Goal: Transaction & Acquisition: Purchase product/service

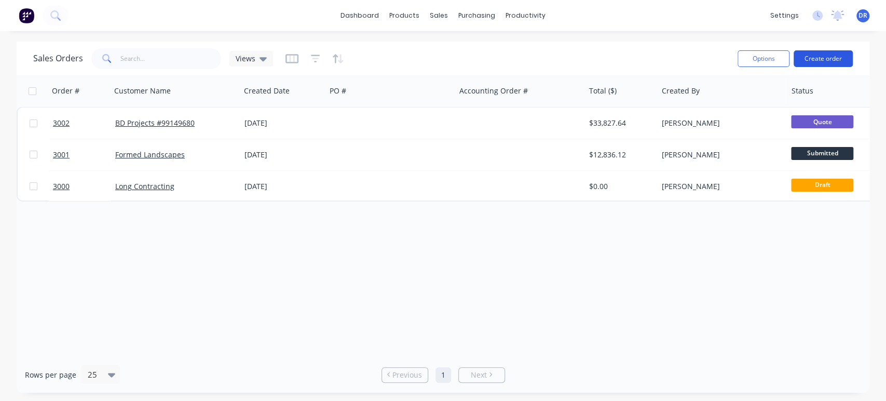
click at [810, 61] on button "Create order" at bounding box center [823, 58] width 59 height 17
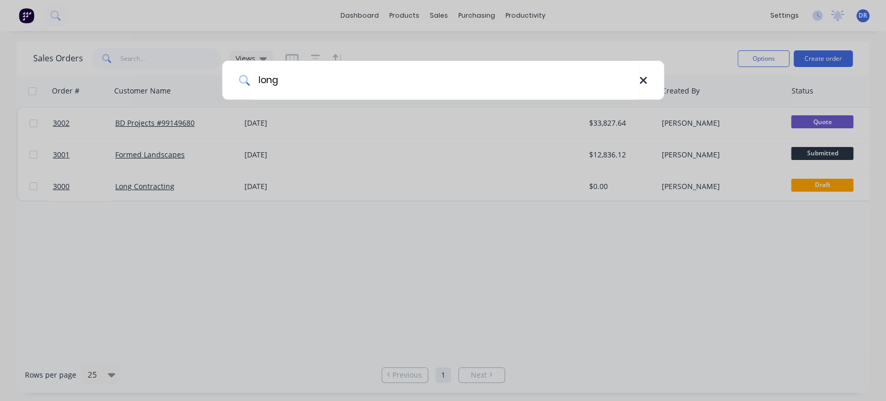
type input "long"
click at [639, 81] on icon at bounding box center [643, 80] width 8 height 11
click at [839, 57] on div at bounding box center [443, 200] width 886 height 401
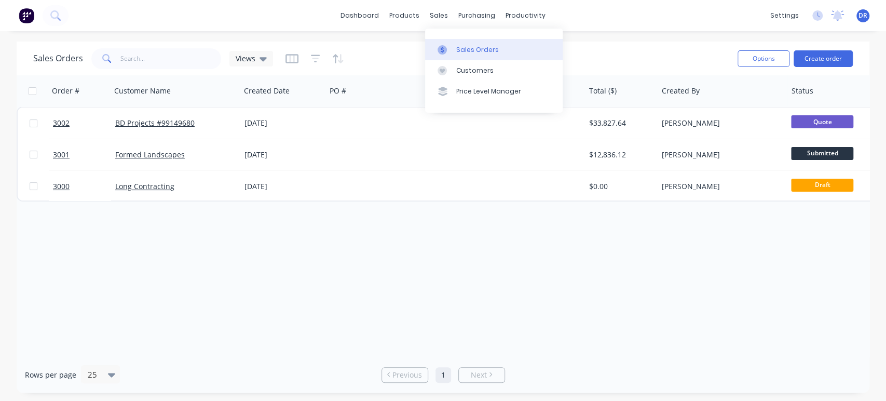
click at [470, 52] on div "Sales Orders" at bounding box center [477, 49] width 43 height 9
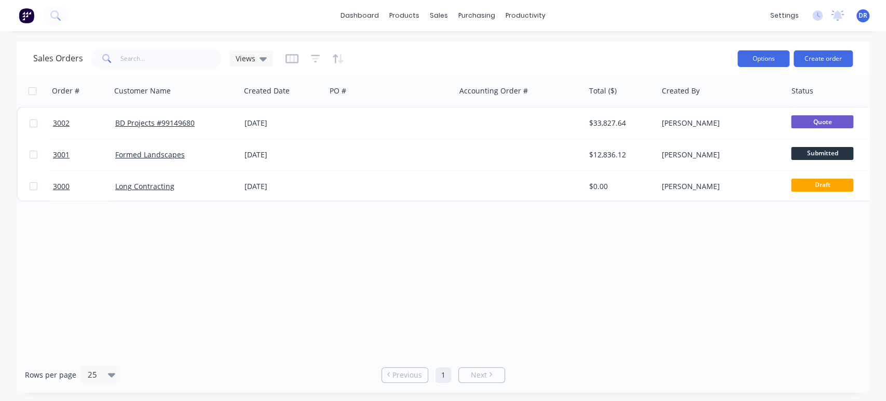
click at [775, 58] on button "Options" at bounding box center [764, 58] width 52 height 17
click at [814, 54] on button "Create order" at bounding box center [823, 58] width 59 height 17
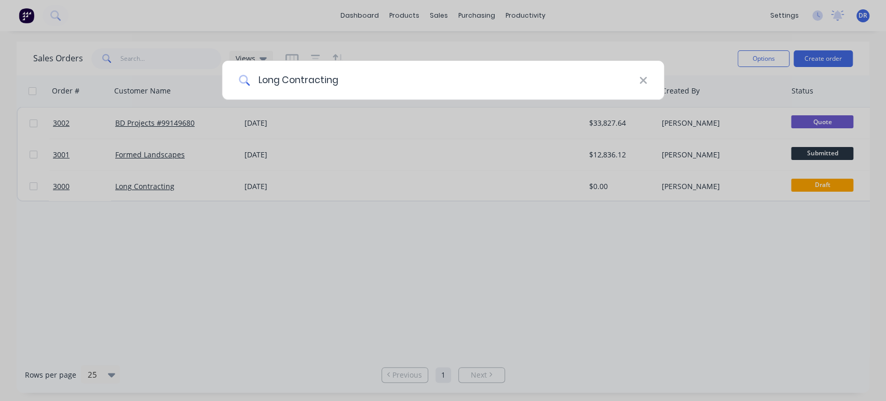
click at [502, 83] on input "Long Contracting" at bounding box center [444, 80] width 389 height 39
type input "L"
type input "BD Projects"
click at [646, 82] on icon at bounding box center [643, 80] width 8 height 11
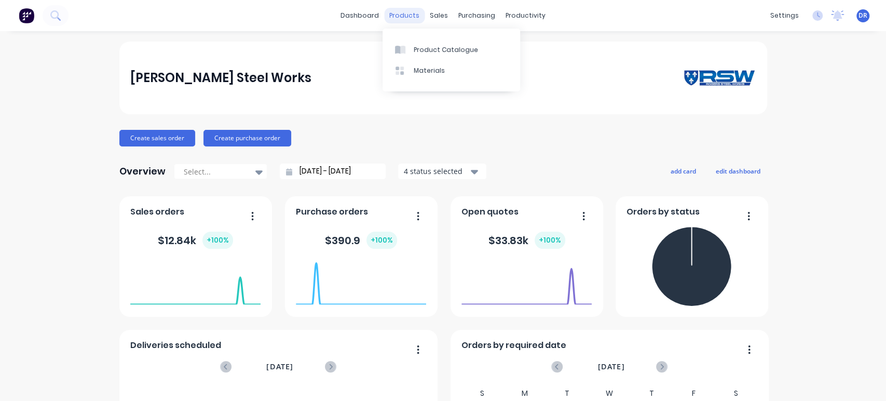
click at [411, 17] on div "products" at bounding box center [404, 16] width 40 height 16
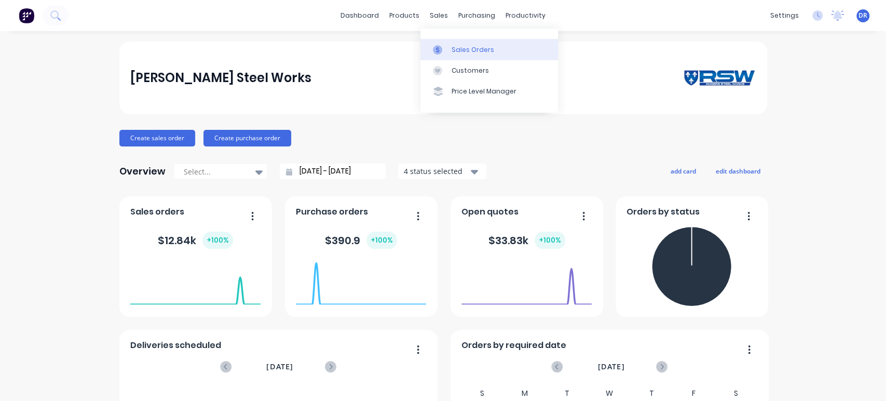
click at [465, 48] on div "Sales Orders" at bounding box center [473, 49] width 43 height 9
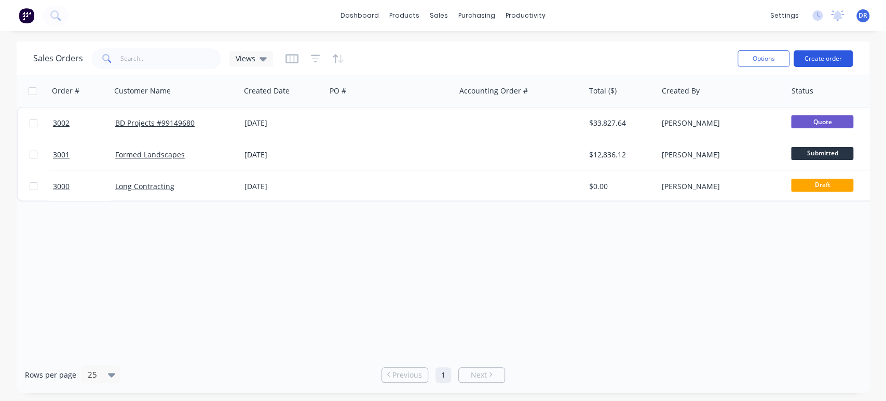
click at [826, 57] on button "Create order" at bounding box center [823, 58] width 59 height 17
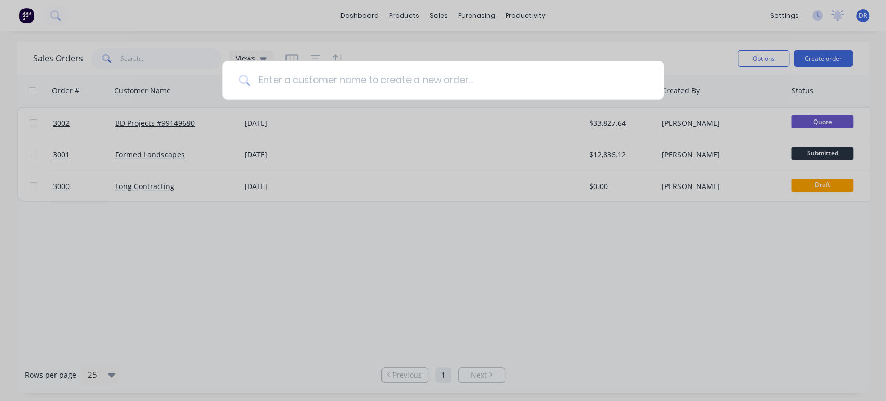
type input "B"
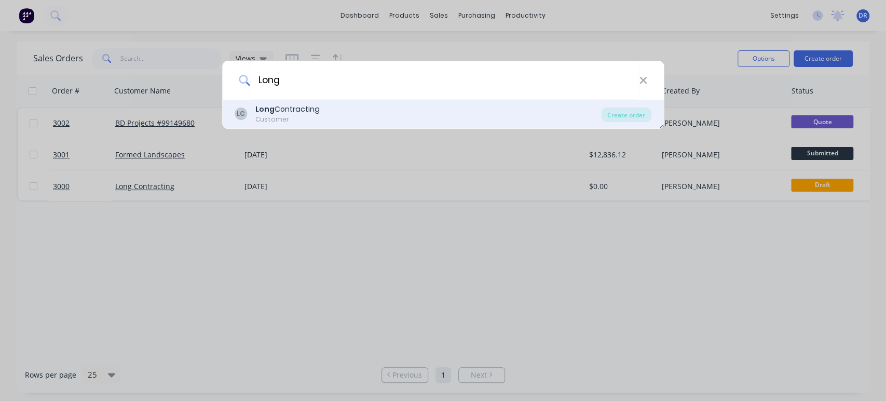
type input "Long"
click at [340, 113] on div "[PERSON_NAME] Contracting Customer" at bounding box center [418, 114] width 367 height 20
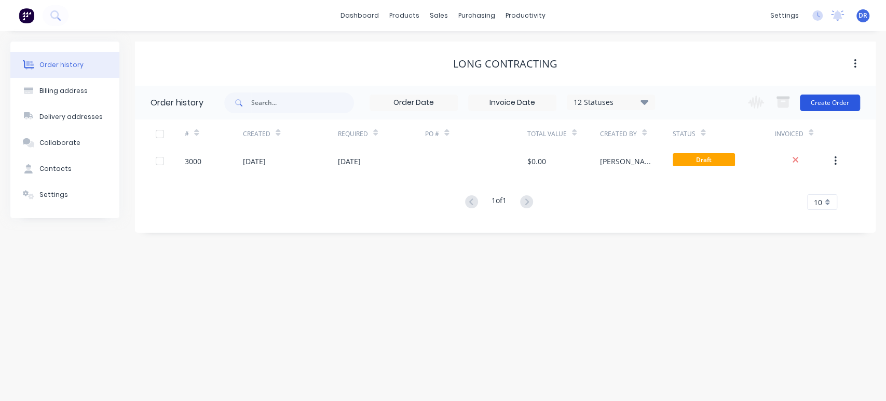
click at [821, 100] on button "Create Order" at bounding box center [830, 102] width 60 height 17
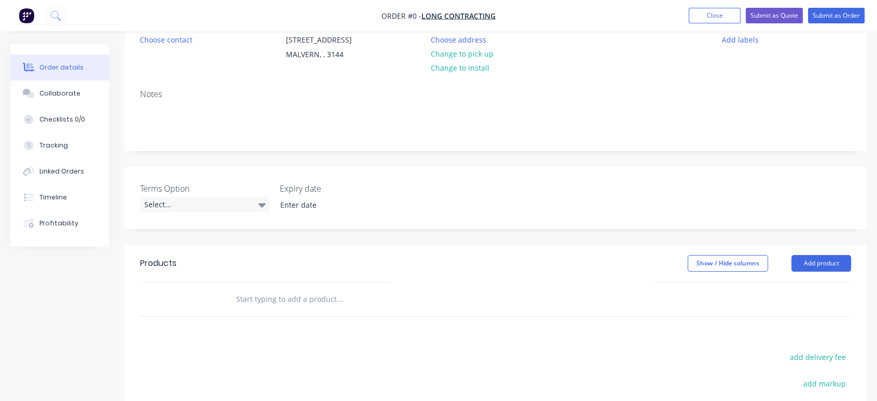
scroll to position [115, 0]
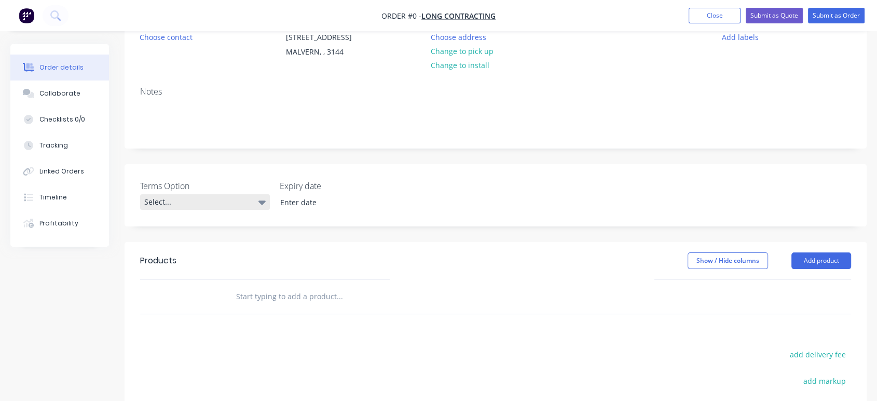
click at [251, 201] on div "Select..." at bounding box center [205, 202] width 130 height 16
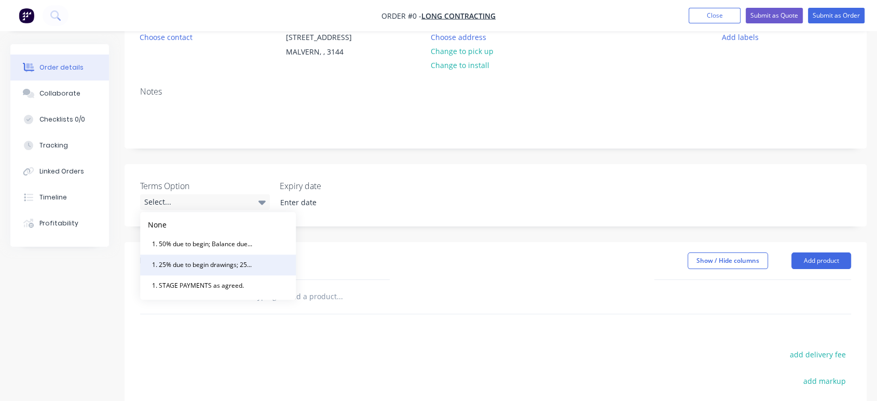
click at [247, 264] on div "1. 25% due to begin drawings; 25% to order materials; Balance due on completion…" at bounding box center [202, 264] width 109 height 13
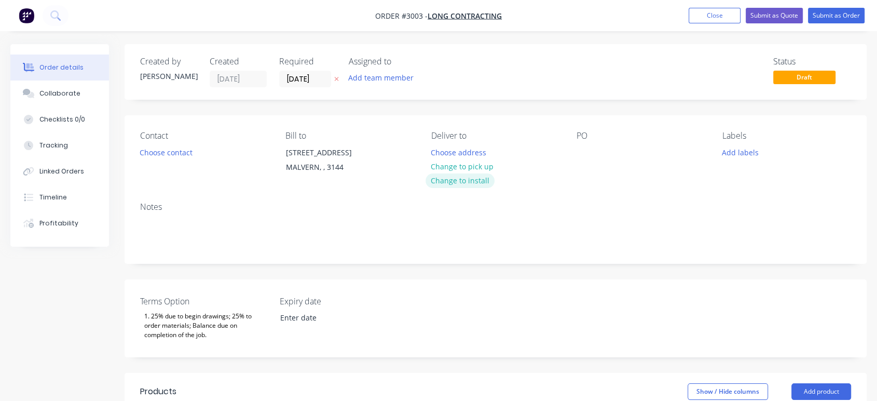
click at [470, 182] on button "Change to install" at bounding box center [461, 180] width 70 height 14
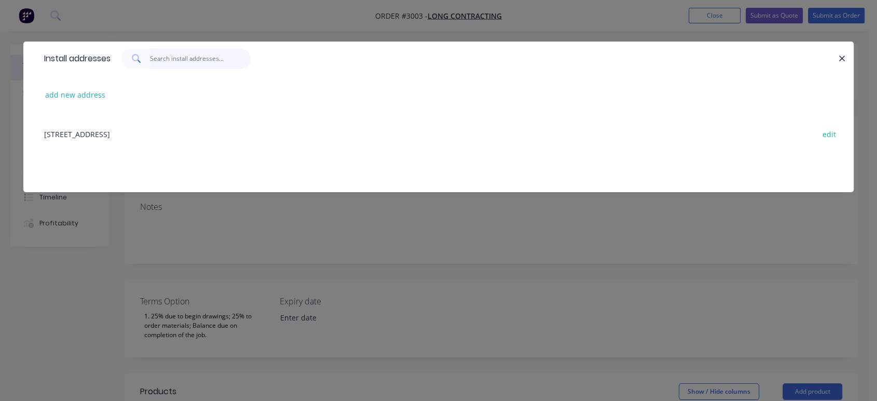
click at [157, 57] on input "text" at bounding box center [200, 58] width 101 height 21
type input "30 Embling Rd, Malvern"
click at [203, 100] on div "add new address" at bounding box center [438, 94] width 799 height 39
click at [106, 91] on button "add new address" at bounding box center [75, 95] width 71 height 14
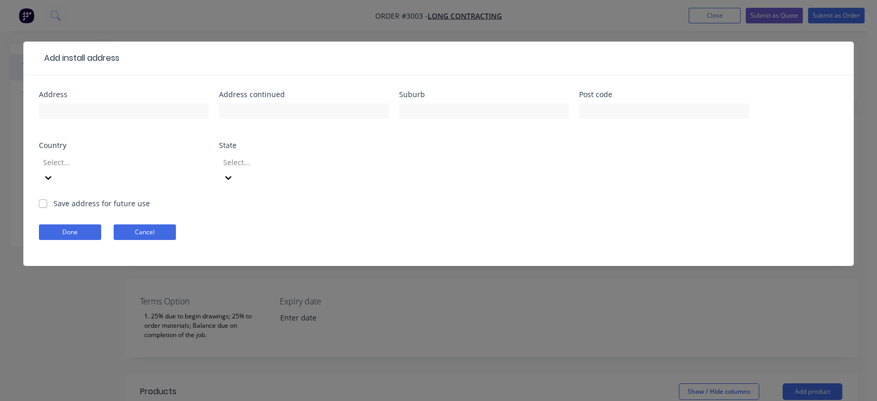
click at [133, 224] on button "Cancel" at bounding box center [145, 232] width 62 height 16
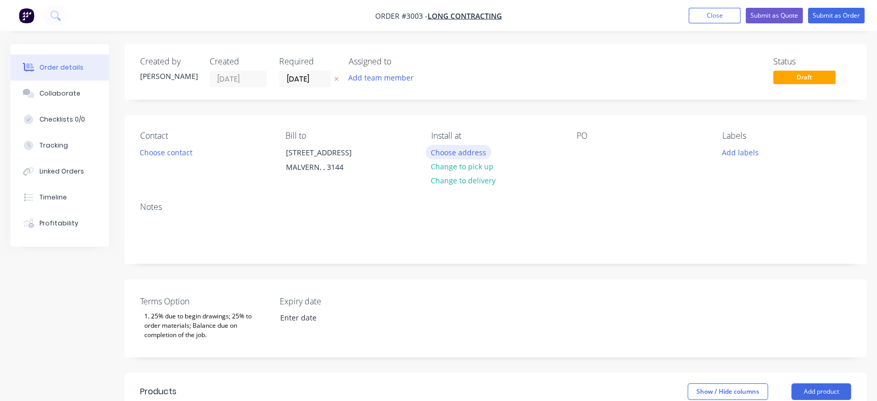
click at [465, 148] on button "Choose address" at bounding box center [459, 152] width 66 height 14
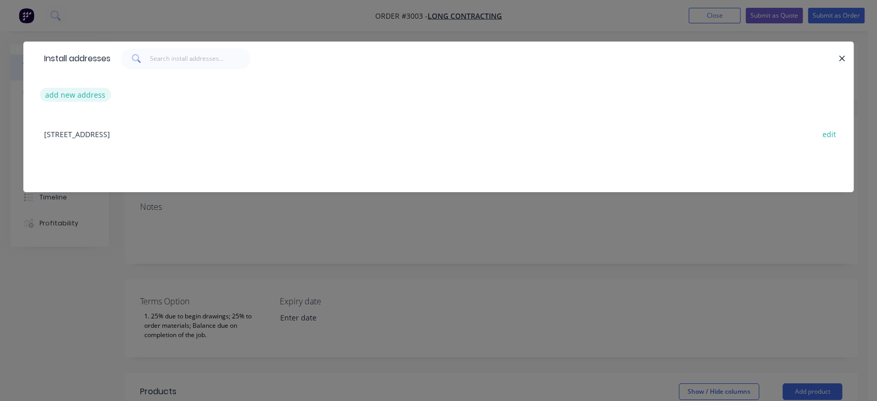
click at [77, 91] on button "add new address" at bounding box center [75, 95] width 71 height 14
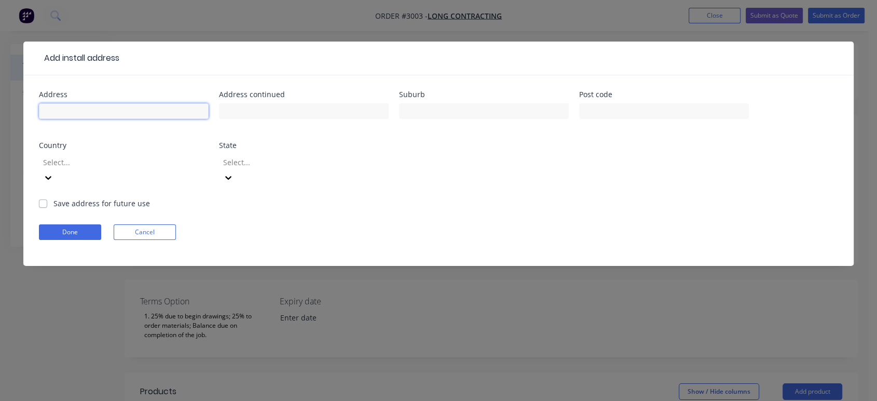
click at [92, 114] on input "text" at bounding box center [124, 111] width 170 height 16
type input "30 Embling Road"
click at [415, 114] on input "text" at bounding box center [484, 111] width 170 height 16
type input "Malvern"
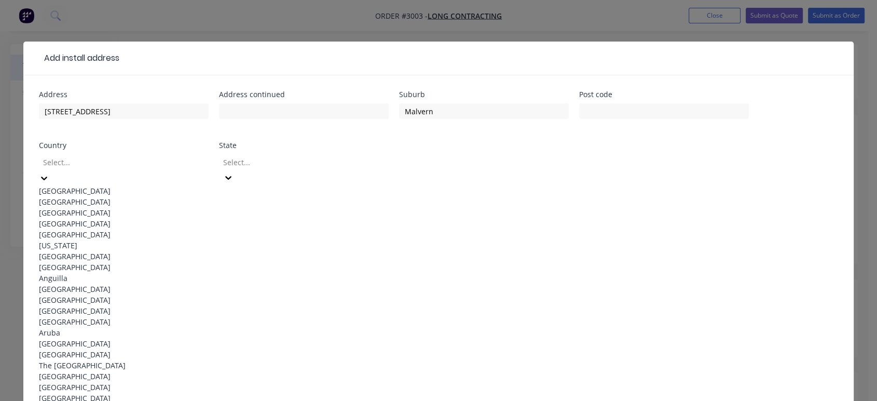
drag, startPoint x: 137, startPoint y: 182, endPoint x: 142, endPoint y: 183, distance: 5.2
click at [138, 185] on div "Australia" at bounding box center [124, 190] width 170 height 11
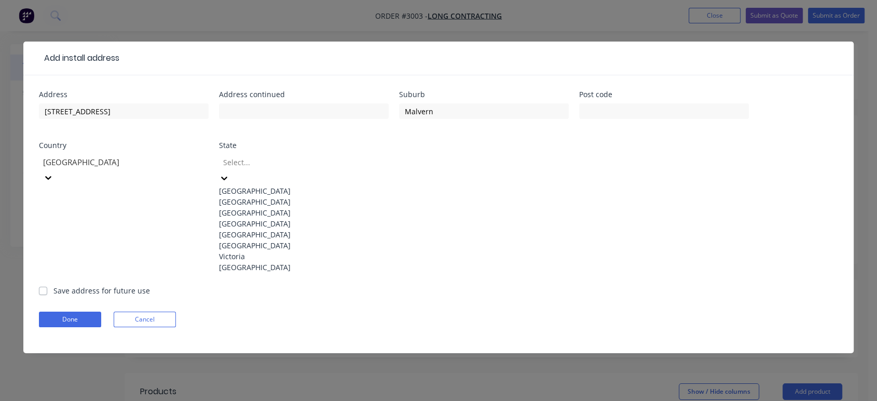
click at [332, 163] on div at bounding box center [296, 162] width 149 height 13
click at [287, 262] on div "Victoria" at bounding box center [304, 256] width 170 height 11
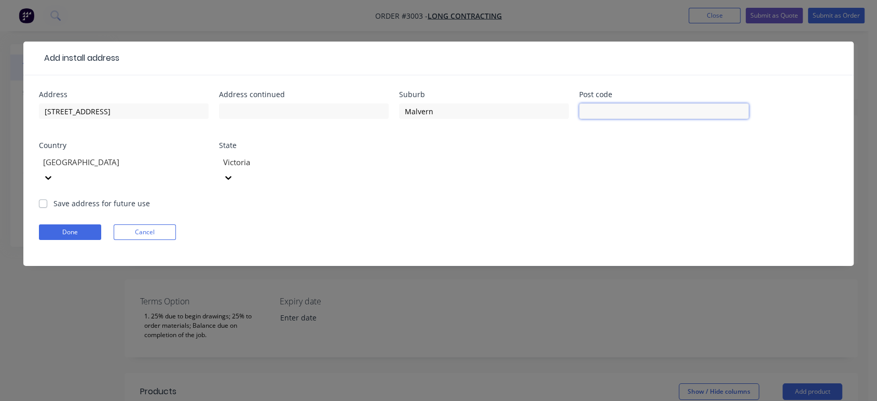
click at [602, 113] on input "text" at bounding box center [664, 111] width 170 height 16
type input "3144"
click at [578, 193] on form "Address 30 Embling Road Address continued Suburb Malvern Post code 3144 Country…" at bounding box center [438, 178] width 799 height 175
click at [66, 224] on button "Done" at bounding box center [70, 232] width 62 height 16
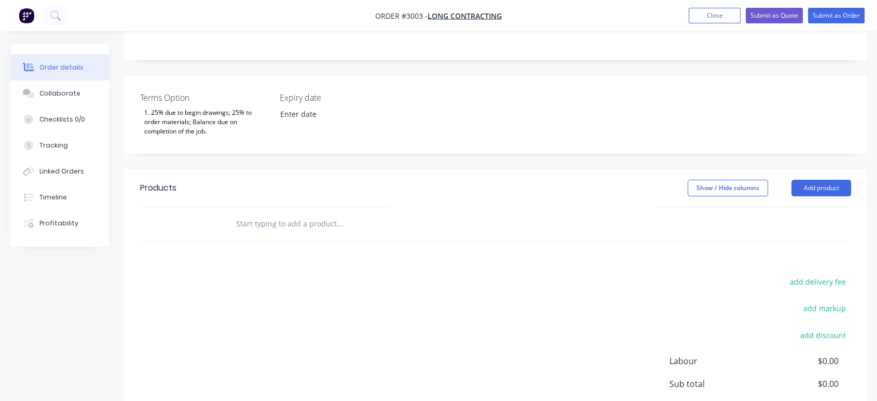
scroll to position [230, 0]
click at [810, 179] on button "Add product" at bounding box center [822, 187] width 60 height 17
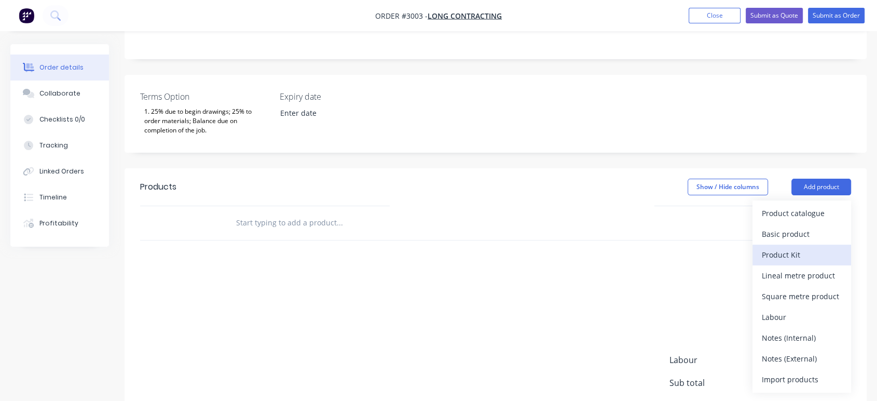
click at [806, 247] on div "Product Kit" at bounding box center [802, 254] width 80 height 15
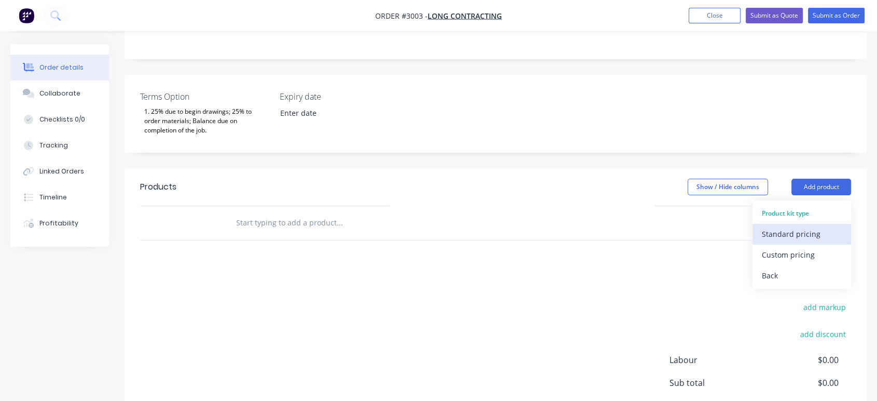
click at [818, 226] on div "Standard pricing" at bounding box center [802, 233] width 80 height 15
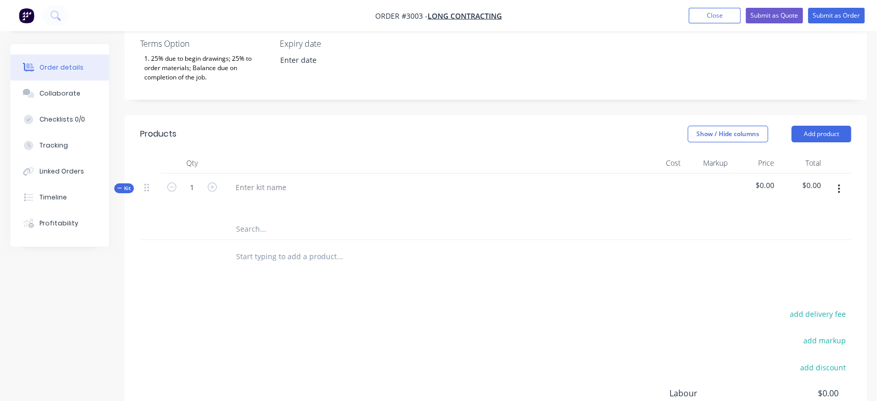
scroll to position [288, 0]
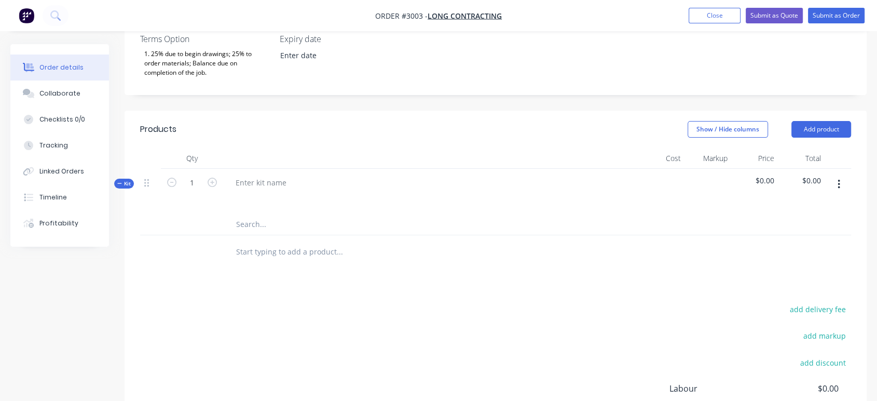
click at [253, 214] on input "text" at bounding box center [340, 224] width 208 height 21
click at [337, 214] on input "text" at bounding box center [340, 224] width 208 height 21
click at [255, 175] on div at bounding box center [260, 182] width 67 height 15
click at [323, 175] on div "Structural Steel Package" at bounding box center [277, 182] width 101 height 15
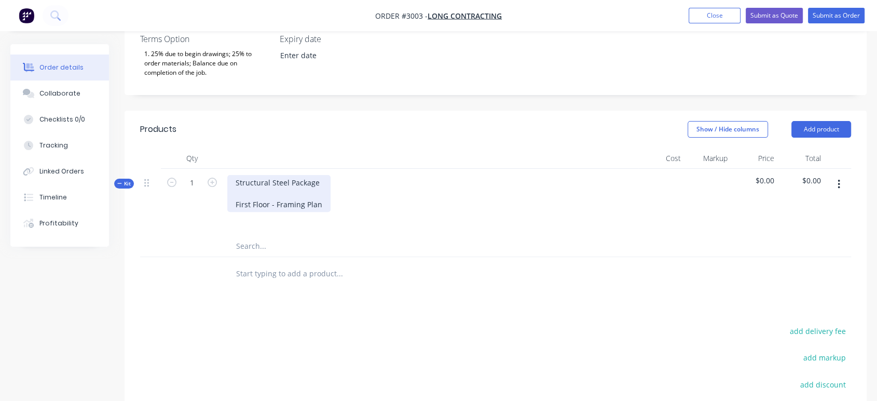
click at [321, 178] on div "Structural Steel Package First Floor - Framing Plan" at bounding box center [278, 193] width 103 height 37
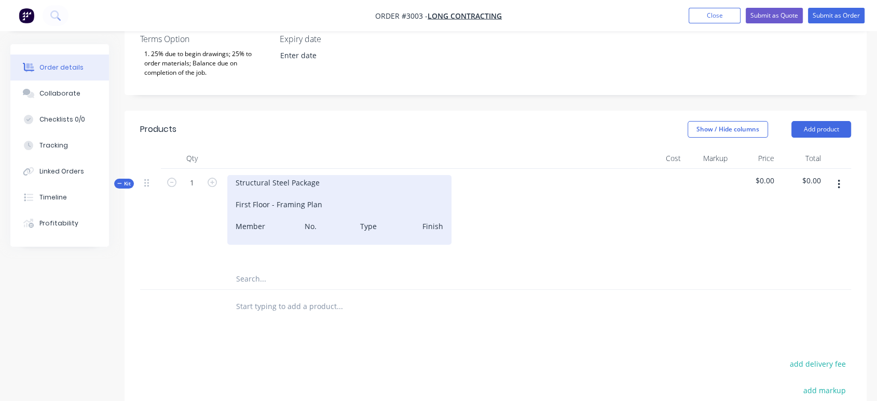
click at [299, 195] on div "Structural Steel Package First Floor - Framing Plan Member No. Type Finish" at bounding box center [339, 210] width 224 height 70
click at [368, 198] on div "Structural Steel Package First Floor - Framing Plan Member No. Type Finish" at bounding box center [348, 210] width 243 height 70
click at [433, 198] on div "Structural Steel Package First Floor - Framing Plan Member No. Type Finish" at bounding box center [351, 210] width 249 height 70
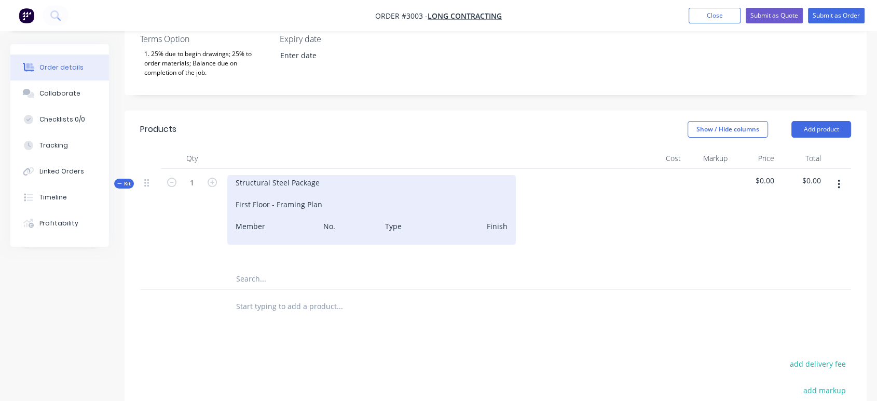
click at [376, 198] on div "Structural Steel Package First Floor - Framing Plan Member No. Type Finish" at bounding box center [371, 210] width 289 height 70
click at [249, 213] on div "Structural Steel Package First Floor - Framing Plan Member No. Type Finish" at bounding box center [380, 210] width 307 height 70
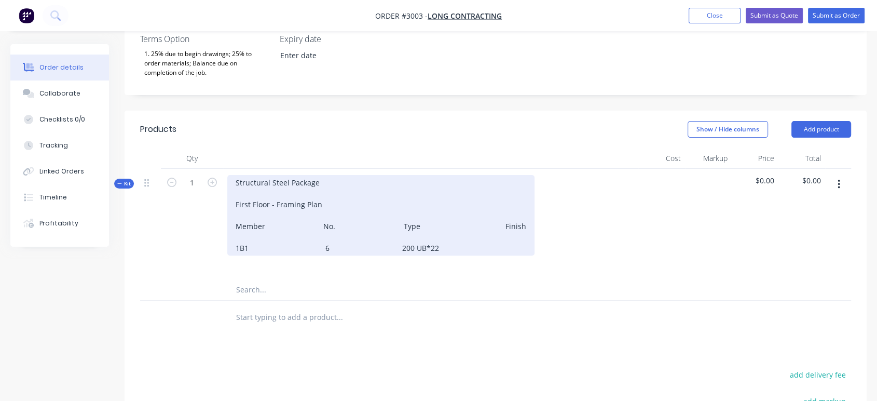
click at [486, 221] on div "Structural Steel Package First Floor - Framing Plan Member No. Type Finish 1B1 …" at bounding box center [380, 215] width 307 height 80
click at [513, 220] on div "Structural Steel Package First Floor - Framing Plan Member No. Type Finish 1B1 …" at bounding box center [381, 215] width 309 height 80
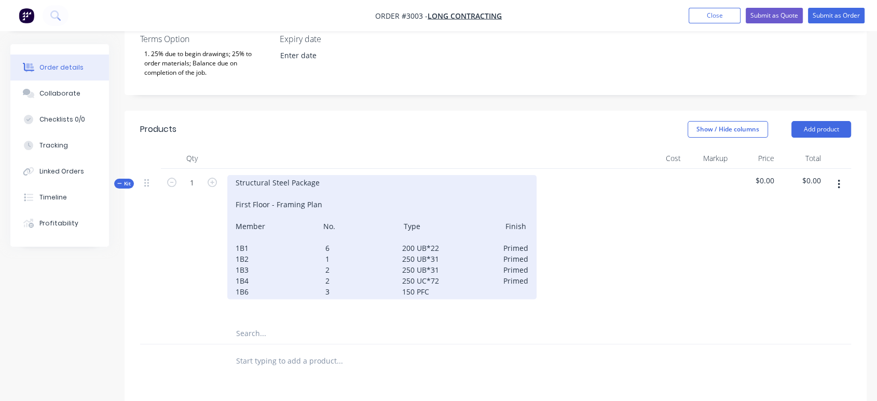
click at [430, 268] on div "Structural Steel Package First Floor - Framing Plan Member No. Type Finish 1B1 …" at bounding box center [381, 237] width 309 height 124
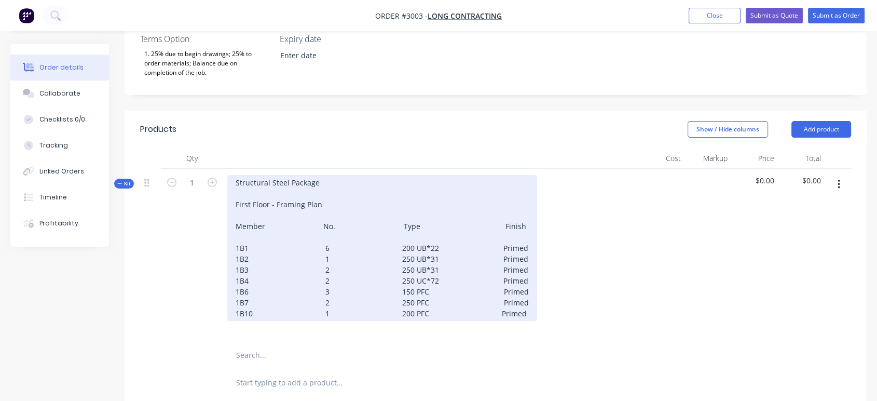
click at [481, 285] on div "Structural Steel Package First Floor - Framing Plan Member No. Type Finish 1B1 …" at bounding box center [382, 248] width 310 height 146
click at [511, 290] on div "Structural Steel Package First Floor - Framing Plan Member No. Type Finish 1B1 …" at bounding box center [382, 248] width 310 height 146
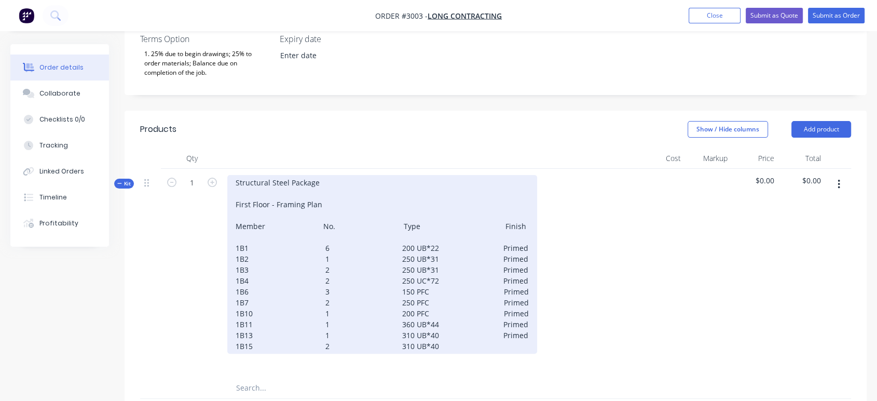
click at [426, 306] on div "Structural Steel Package First Floor - Framing Plan Member No. Type Finish 1B1 …" at bounding box center [382, 264] width 310 height 179
click at [437, 323] on div "Structural Steel Package First Floor - Framing Plan Member No. Type Finish 1B1 …" at bounding box center [382, 264] width 310 height 179
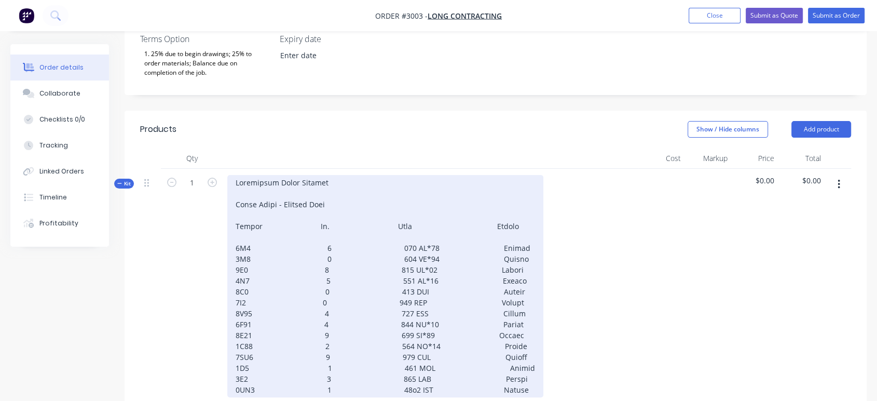
click at [512, 361] on div at bounding box center [385, 286] width 316 height 222
click at [482, 371] on div "1CB2 1 125x5 SHS Primed" at bounding box center [385, 291] width 316 height 233
click at [514, 372] on div "1CB2 1 125x5 SHS Primed" at bounding box center [385, 291] width 316 height 233
click at [320, 381] on div at bounding box center [385, 297] width 316 height 244
drag, startPoint x: 242, startPoint y: 336, endPoint x: 237, endPoint y: 329, distance: 8.9
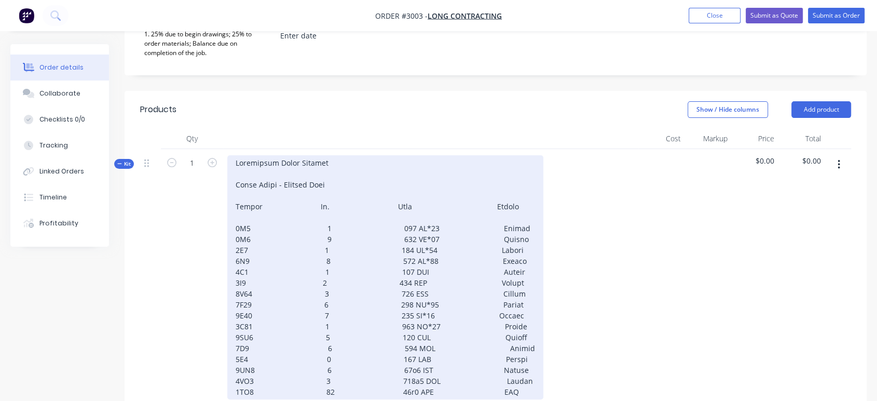
scroll to position [307, 0]
click at [510, 353] on div at bounding box center [385, 278] width 316 height 244
click at [510, 346] on div at bounding box center [385, 278] width 316 height 244
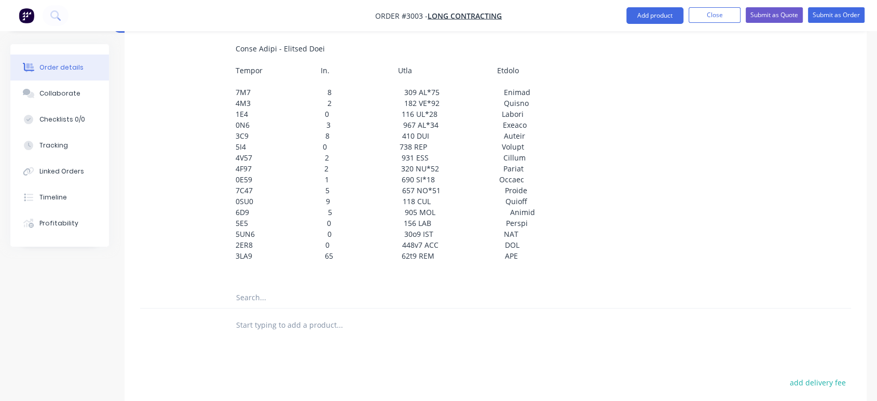
scroll to position [423, 0]
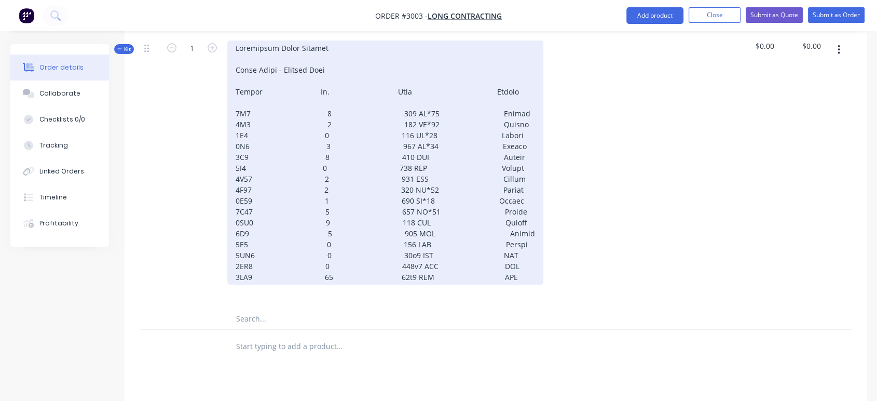
click at [503, 250] on div at bounding box center [385, 162] width 316 height 244
click at [508, 250] on div at bounding box center [385, 162] width 316 height 244
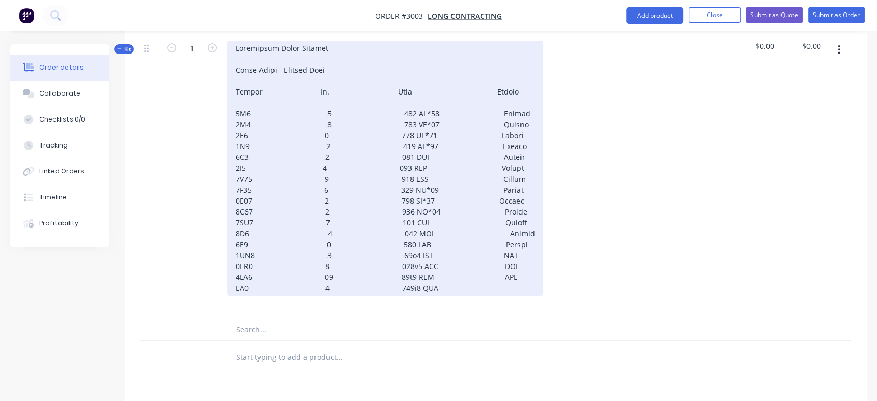
click at [488, 261] on div at bounding box center [385, 167] width 316 height 255
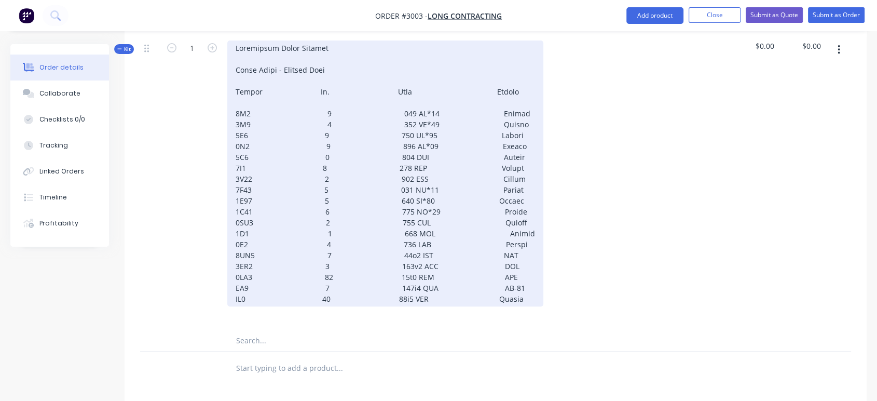
click at [515, 274] on div at bounding box center [385, 173] width 316 height 266
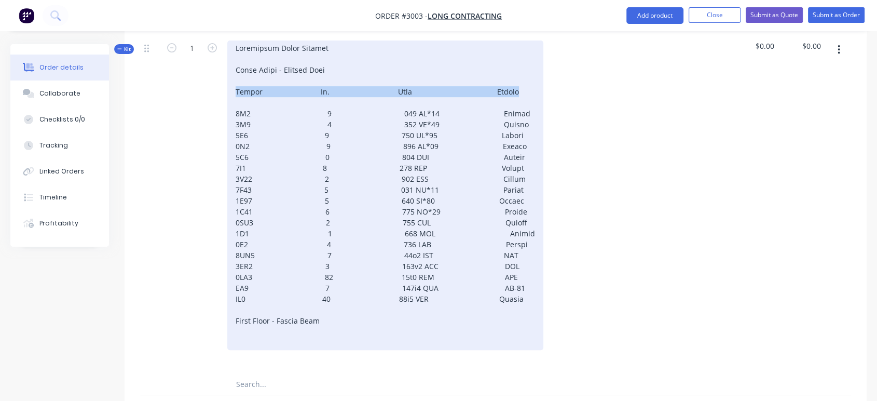
drag, startPoint x: 235, startPoint y: 64, endPoint x: 507, endPoint y: 65, distance: 272.0
click at [507, 65] on div "First Floor - Fascia Beam" at bounding box center [385, 194] width 316 height 309
copy div "Member No. Type Finish"
click at [238, 315] on div "First Floor - Fascia Beam" at bounding box center [385, 194] width 316 height 309
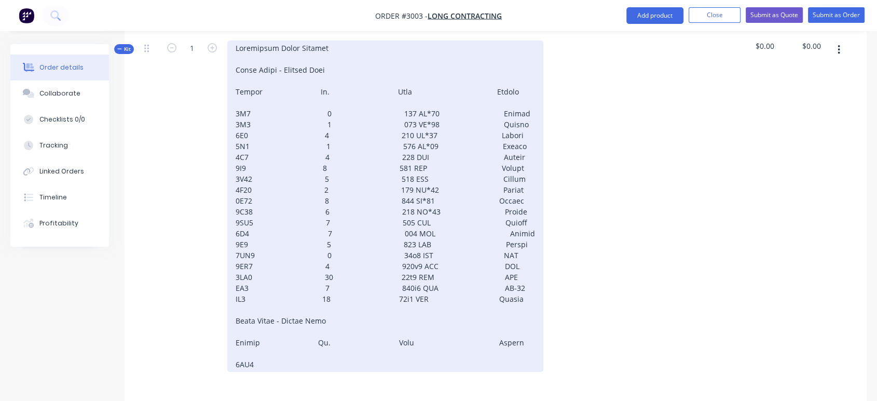
click at [319, 335] on div at bounding box center [385, 205] width 316 height 331
click at [361, 344] on div at bounding box center [385, 211] width 316 height 342
click at [449, 347] on div "75x5 SHS Verticles" at bounding box center [385, 211] width 316 height 342
click at [489, 332] on div "75x5 SHS Verticals" at bounding box center [385, 211] width 316 height 342
click at [452, 333] on div "75x5 SHS Verticals" at bounding box center [385, 211] width 316 height 342
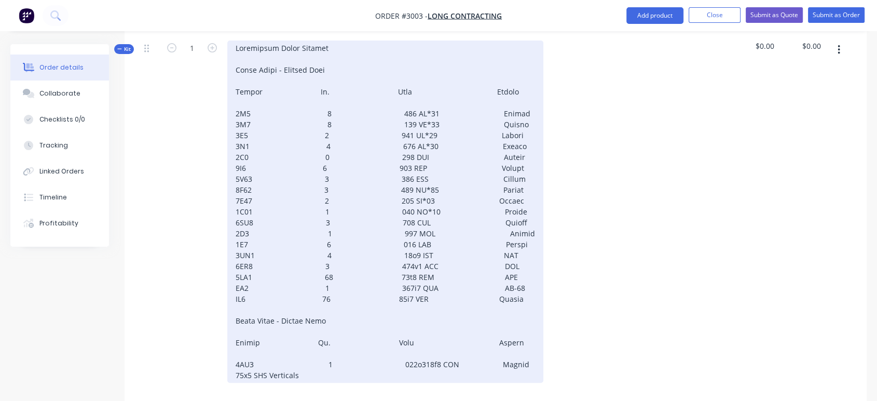
click at [482, 335] on div "75x5 SHS Verticals" at bounding box center [385, 211] width 316 height 342
click at [468, 348] on div "75x5 SHS Verticals" at bounding box center [385, 211] width 316 height 342
click at [321, 358] on div at bounding box center [385, 216] width 316 height 353
click at [391, 358] on div at bounding box center [385, 216] width 316 height 353
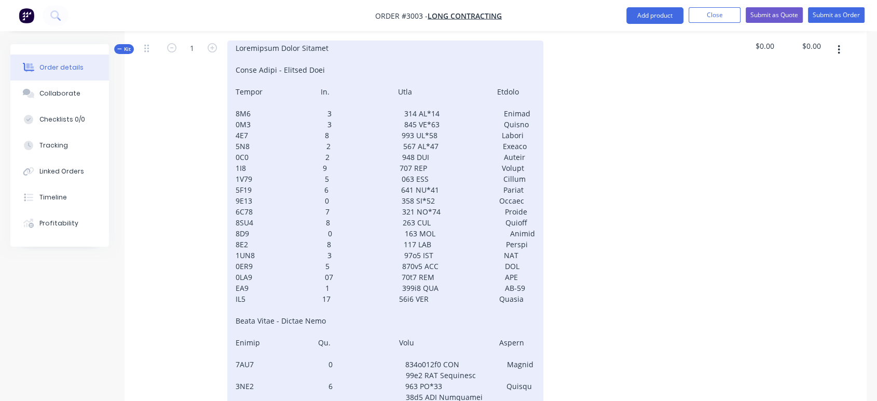
click at [320, 378] on div at bounding box center [385, 227] width 316 height 375
click at [389, 379] on div at bounding box center [385, 227] width 316 height 375
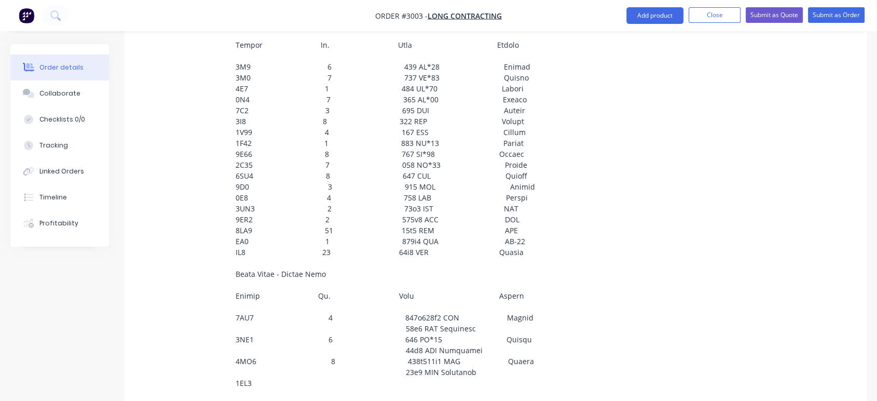
scroll to position [544, 0]
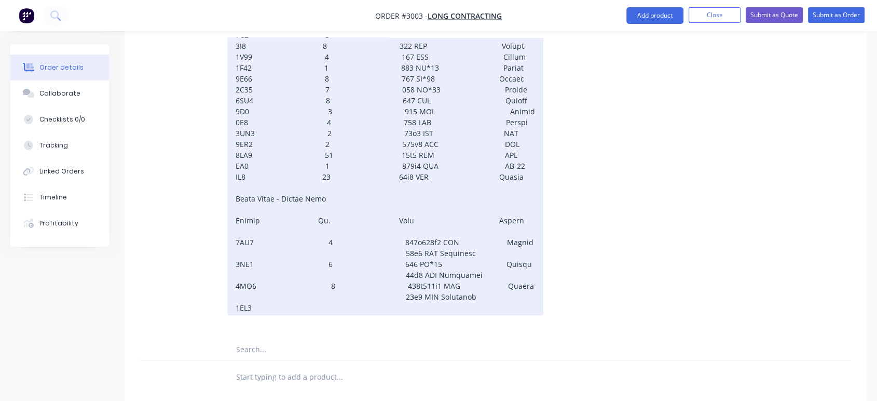
click at [303, 279] on div at bounding box center [385, 117] width 316 height 397
click at [434, 282] on div at bounding box center [385, 117] width 316 height 397
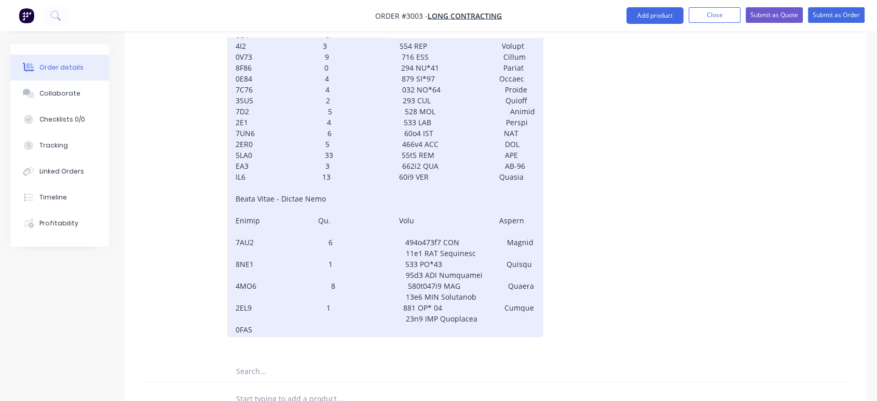
click at [325, 299] on div at bounding box center [385, 128] width 316 height 418
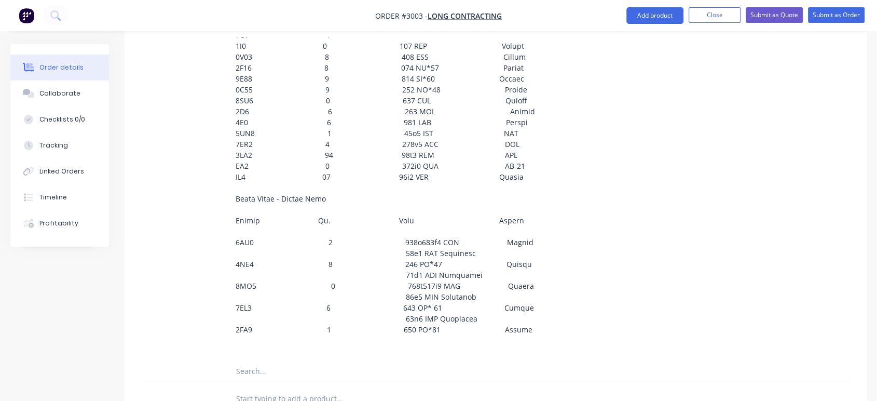
click at [401, 337] on div at bounding box center [430, 344] width 407 height 15
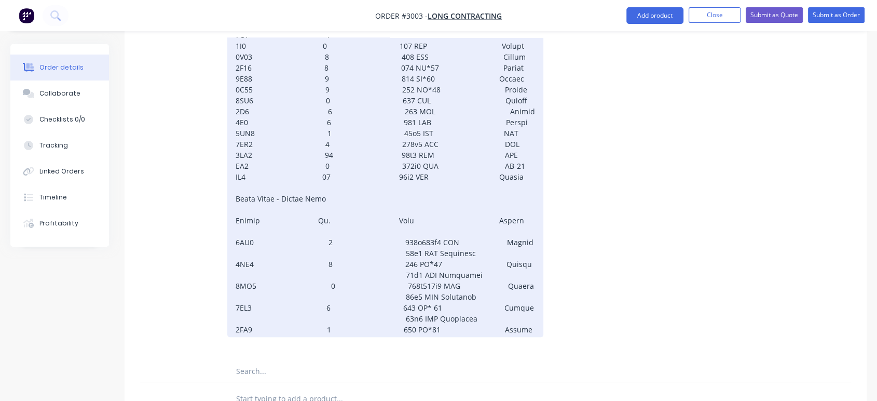
click at [514, 303] on div at bounding box center [385, 128] width 316 height 418
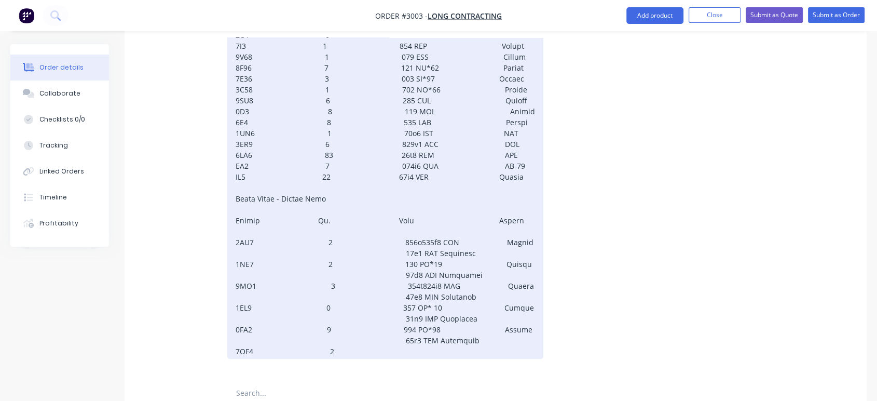
click at [327, 320] on div at bounding box center [385, 139] width 316 height 440
click at [382, 325] on div at bounding box center [385, 139] width 316 height 440
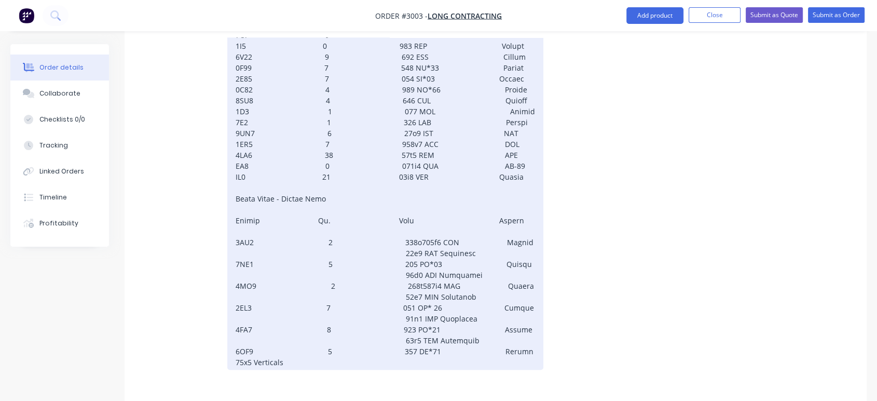
click at [393, 333] on div "75x5 Verticals" at bounding box center [385, 144] width 316 height 451
click at [456, 333] on div "75x5 Verticals" at bounding box center [385, 144] width 316 height 451
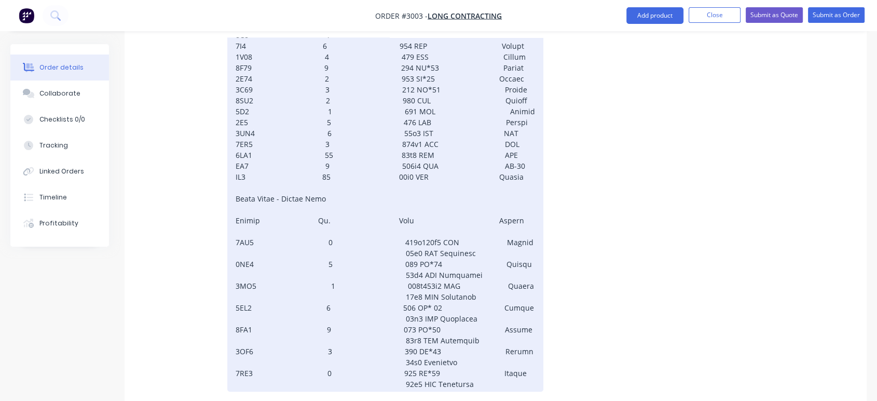
click at [462, 357] on div at bounding box center [385, 155] width 316 height 473
click at [321, 364] on div at bounding box center [385, 161] width 316 height 484
click at [332, 368] on div at bounding box center [385, 161] width 316 height 484
click at [379, 369] on div at bounding box center [385, 161] width 316 height 484
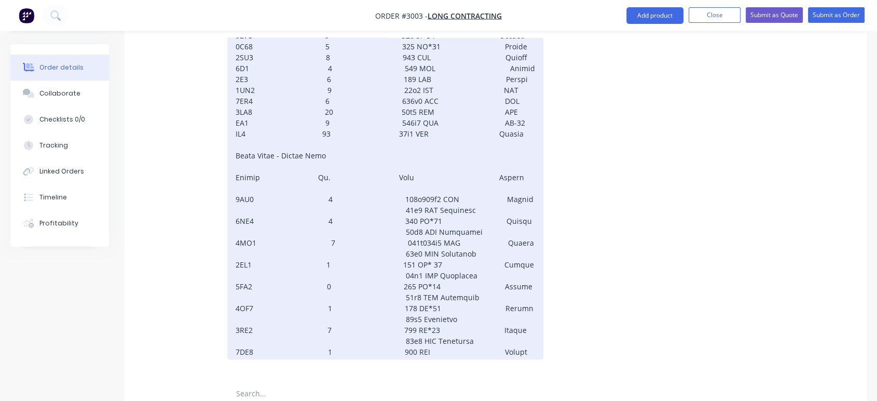
scroll to position [602, 0]
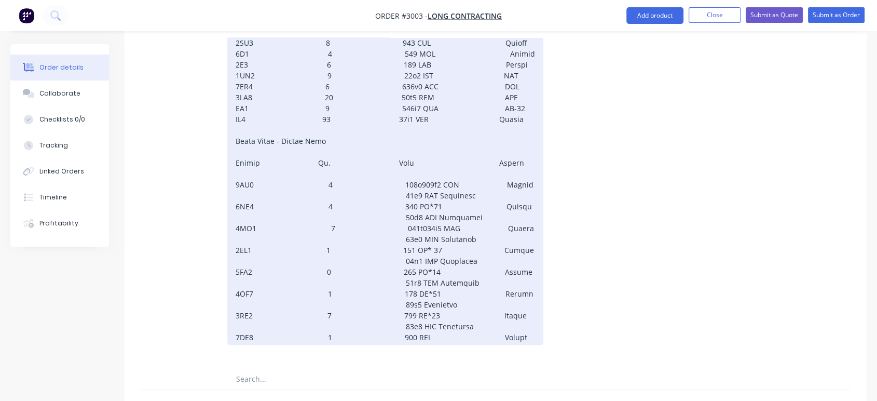
click at [514, 313] on div at bounding box center [385, 103] width 316 height 484
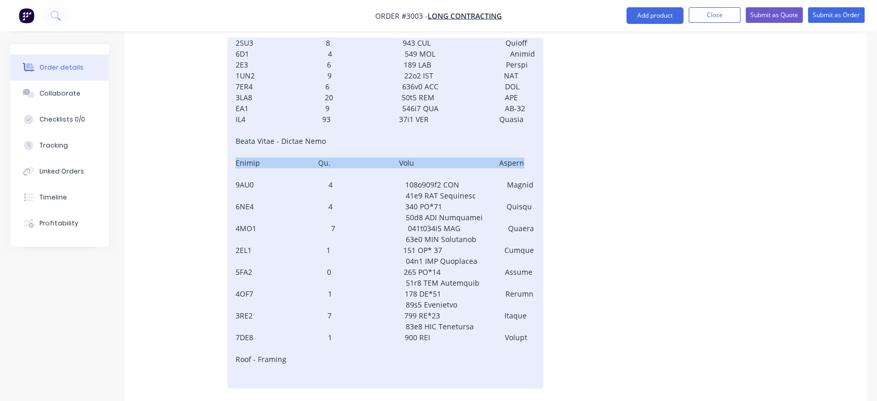
drag, startPoint x: 505, startPoint y: 134, endPoint x: 230, endPoint y: 134, distance: 274.1
click at [230, 134] on div "Roof - Framing" at bounding box center [385, 124] width 316 height 527
copy div "Member No. Type Finish"
click at [238, 350] on div "Roof - Framing" at bounding box center [385, 124] width 316 height 527
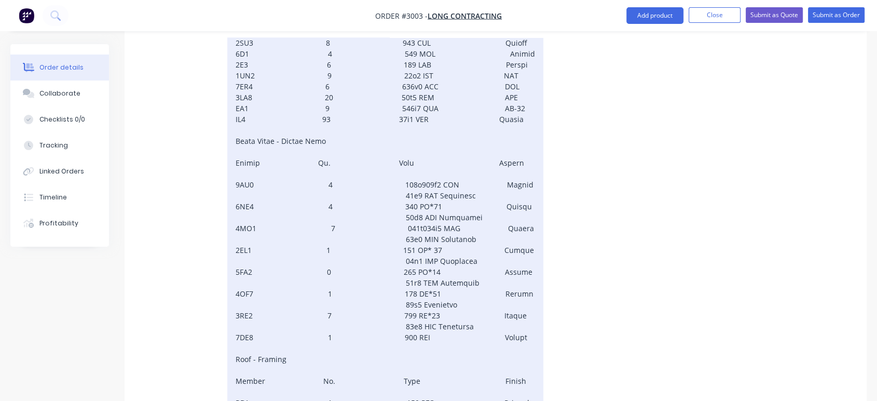
click at [482, 374] on div "Roof - Framing Member No. Type Finish RB1 1 150 PFC Primed" at bounding box center [385, 135] width 316 height 549
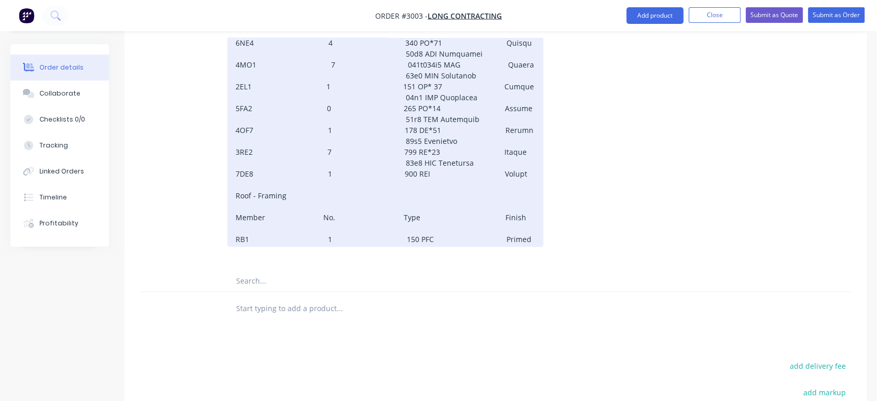
scroll to position [775, 0]
